Goal: Navigation & Orientation: Find specific page/section

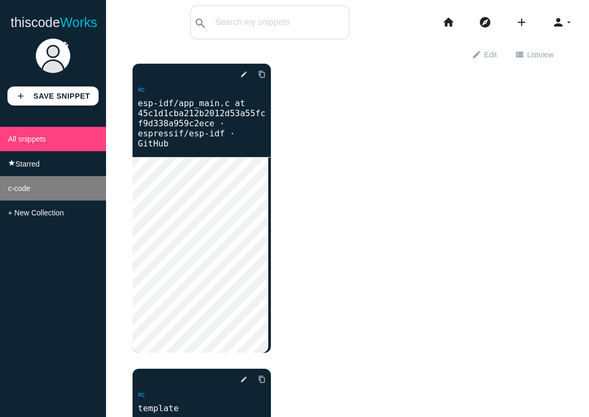
click at [13, 192] on span "c-code" at bounding box center [19, 188] width 22 height 8
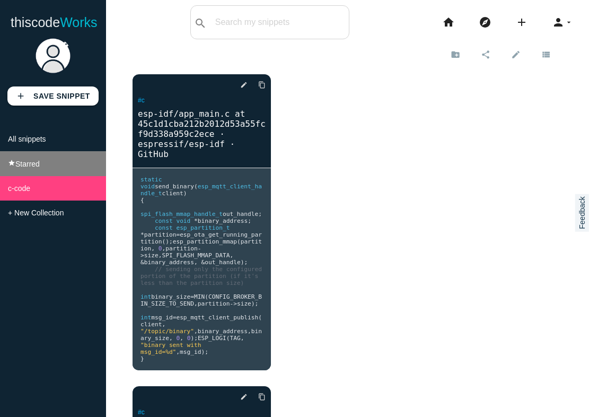
click at [28, 163] on span "Starred" at bounding box center [27, 164] width 24 height 8
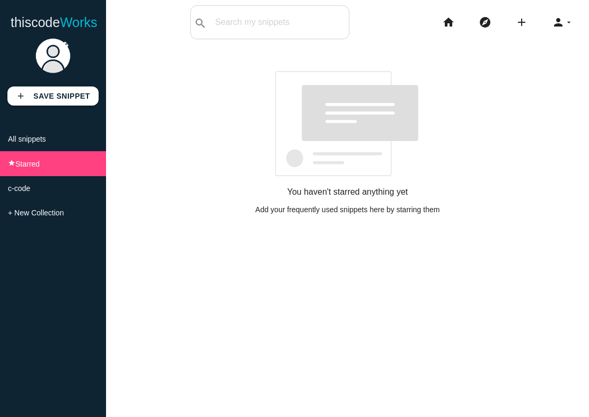
click at [160, 139] on div "You haven't starred anything yet Add your frequently used snippets here by star…" at bounding box center [348, 129] width 430 height 169
click at [34, 22] on link "thiscode Works" at bounding box center [54, 22] width 87 height 34
